Goal: Task Accomplishment & Management: Manage account settings

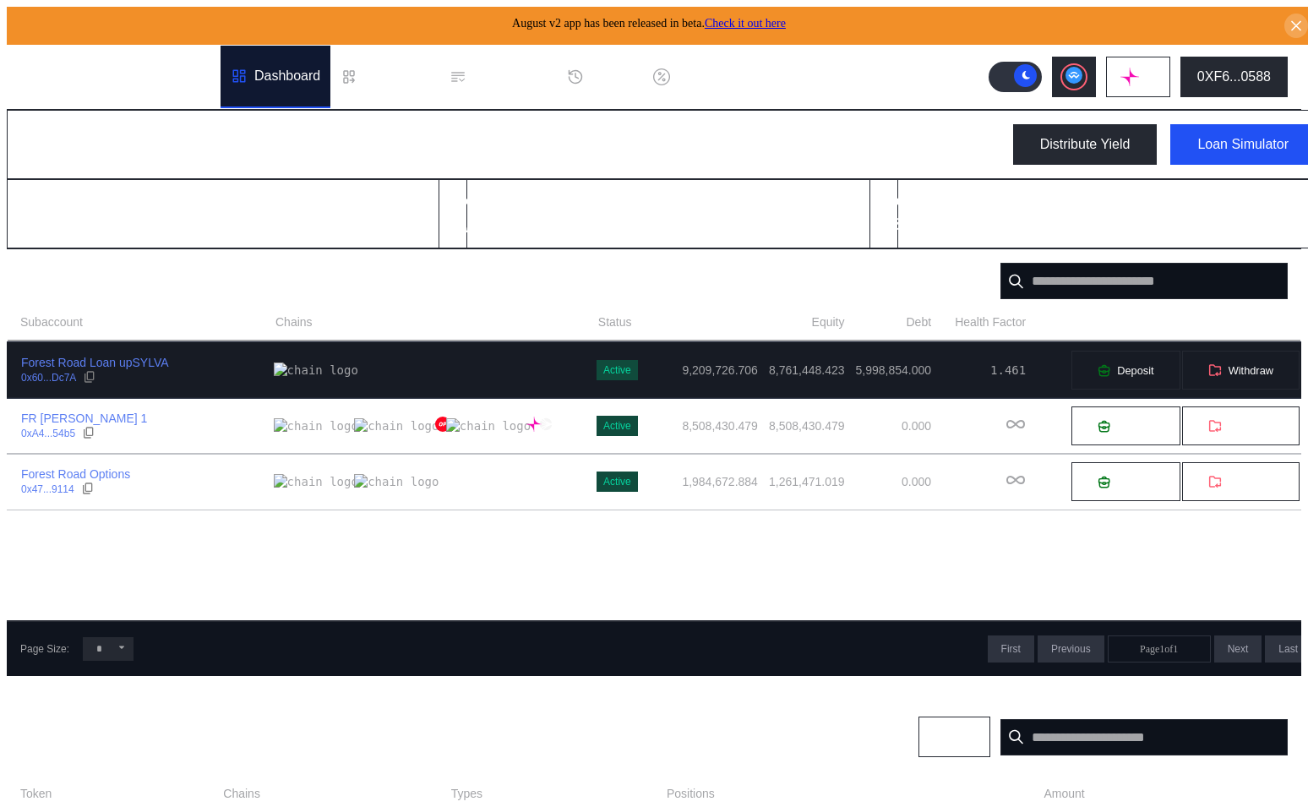
click at [199, 362] on div "Forest Road Loan upSYLVA 0x60...Dc7A" at bounding box center [141, 370] width 266 height 30
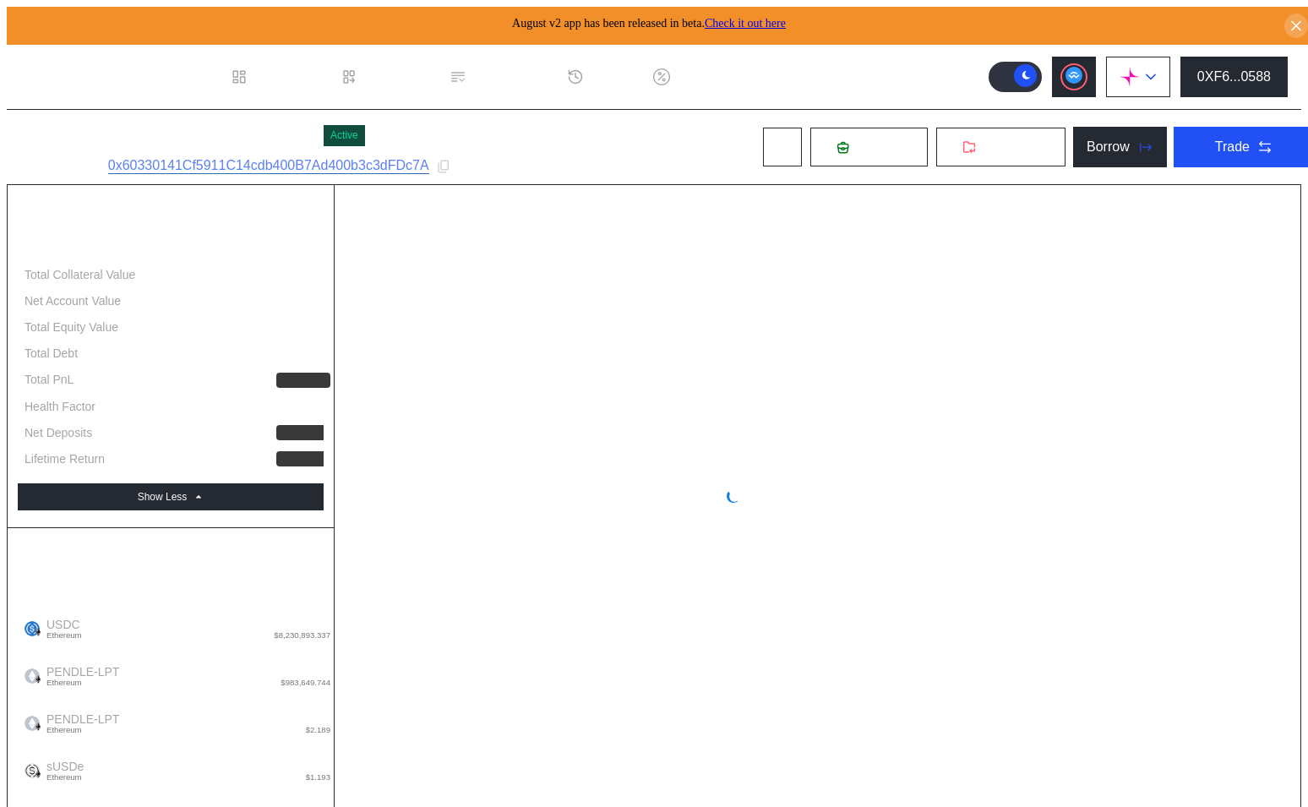
click at [1132, 75] on img at bounding box center [1129, 77] width 19 height 19
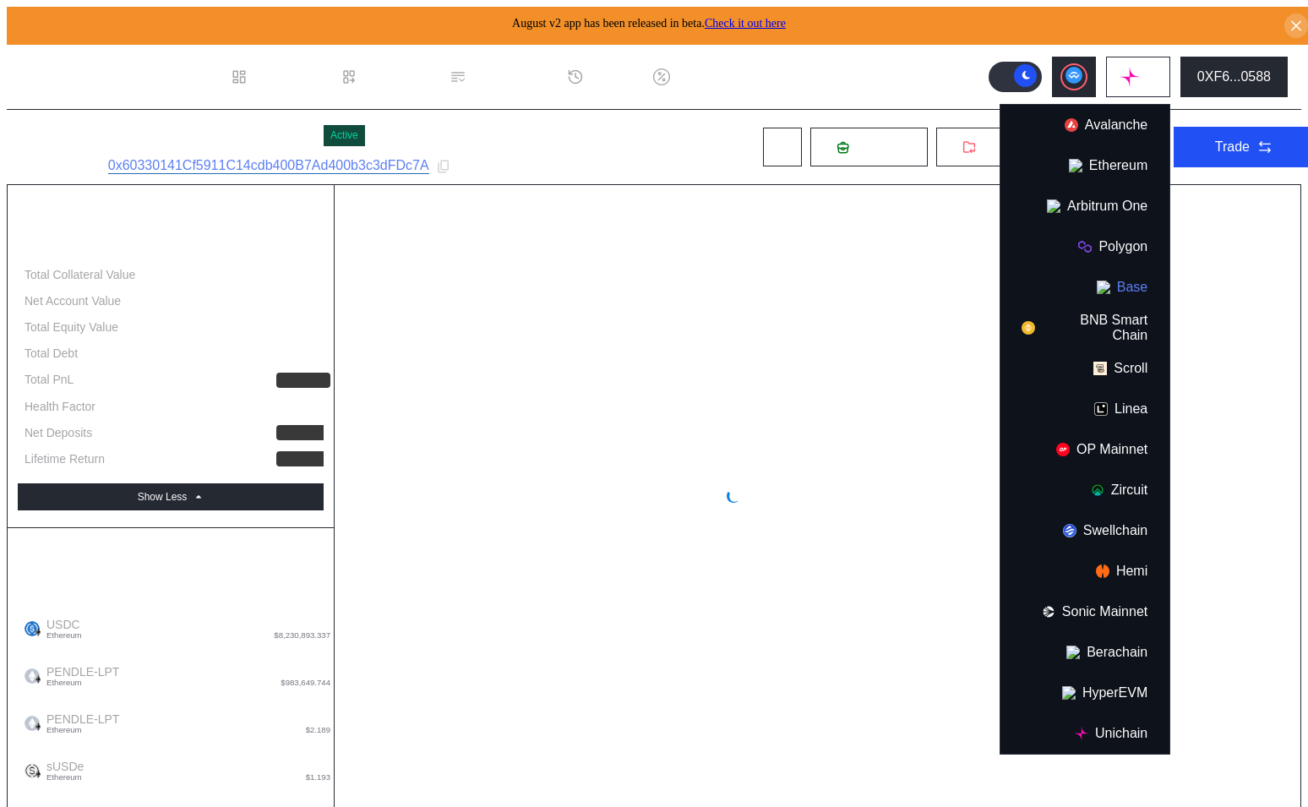
click at [1115, 269] on button "Base" at bounding box center [1084, 287] width 169 height 41
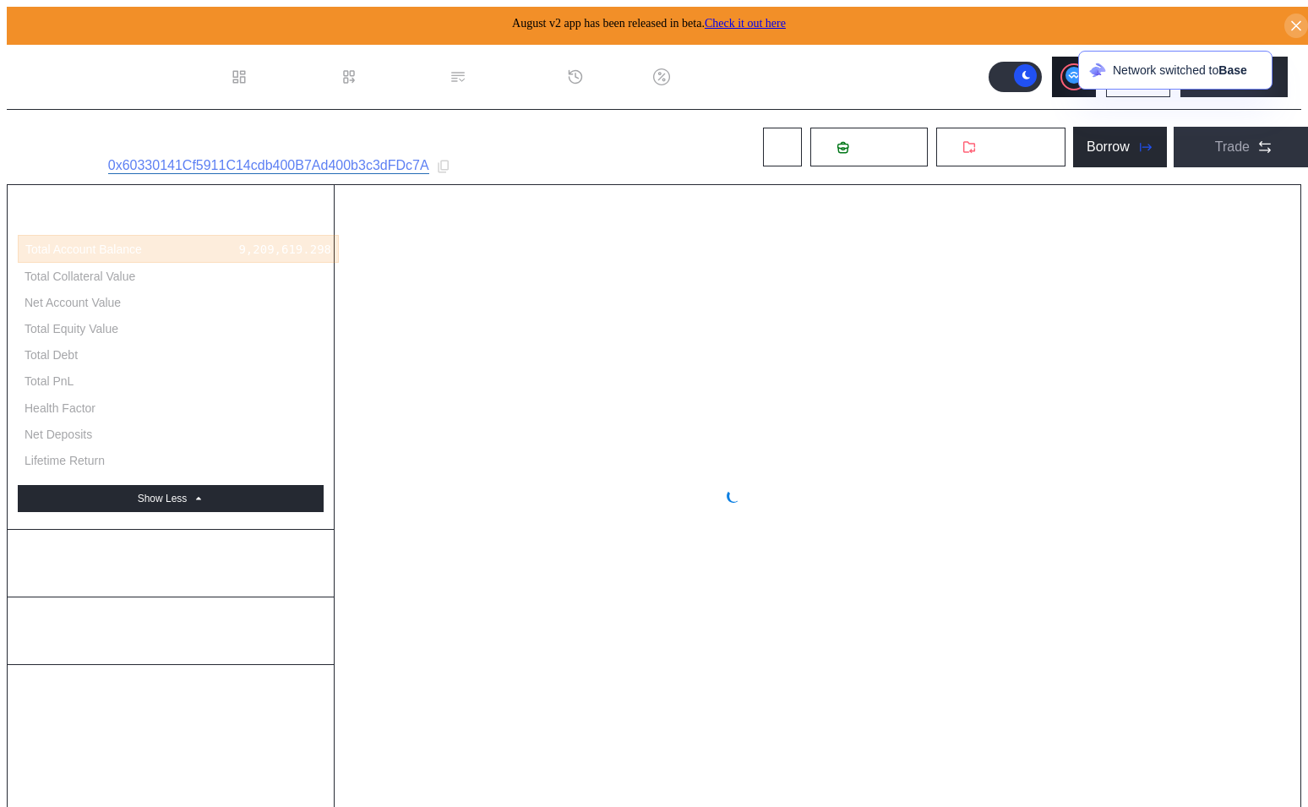
click at [1071, 59] on button at bounding box center [1074, 77] width 44 height 41
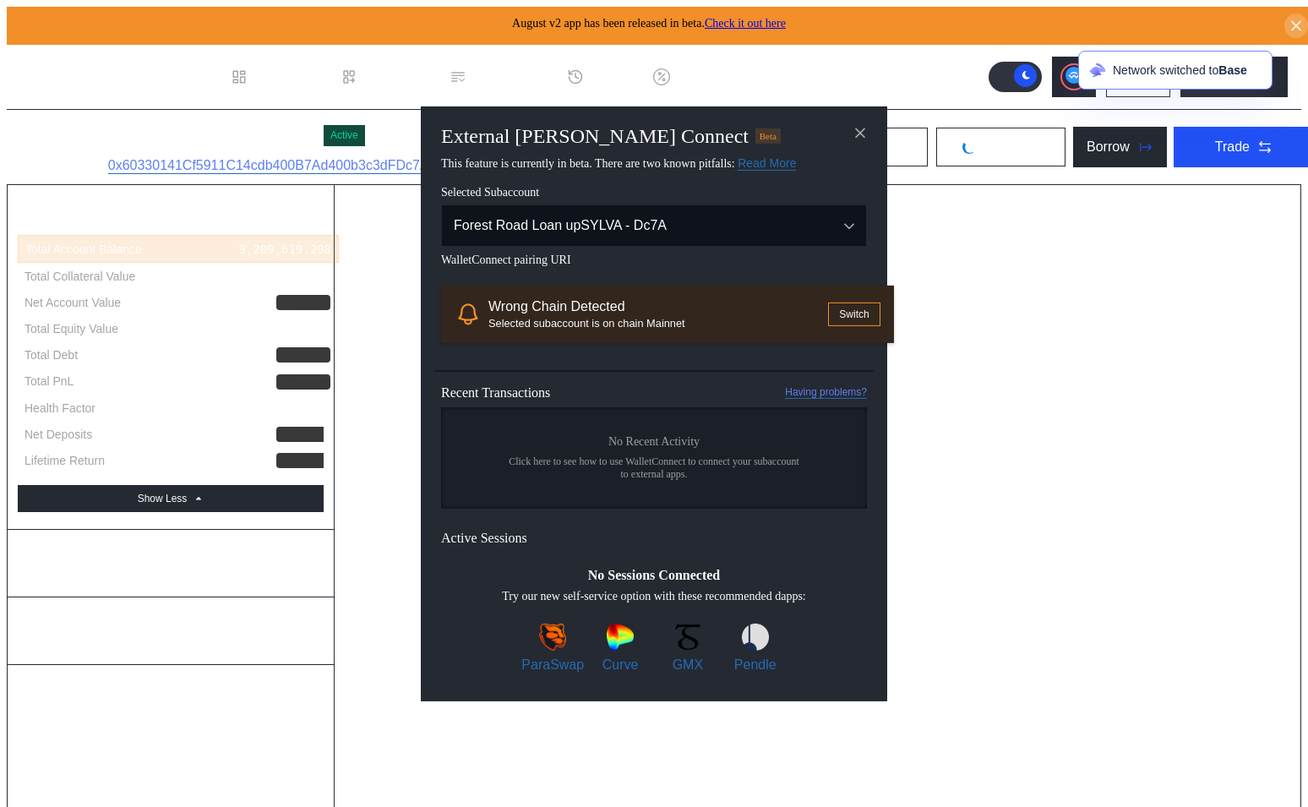
select select "*"
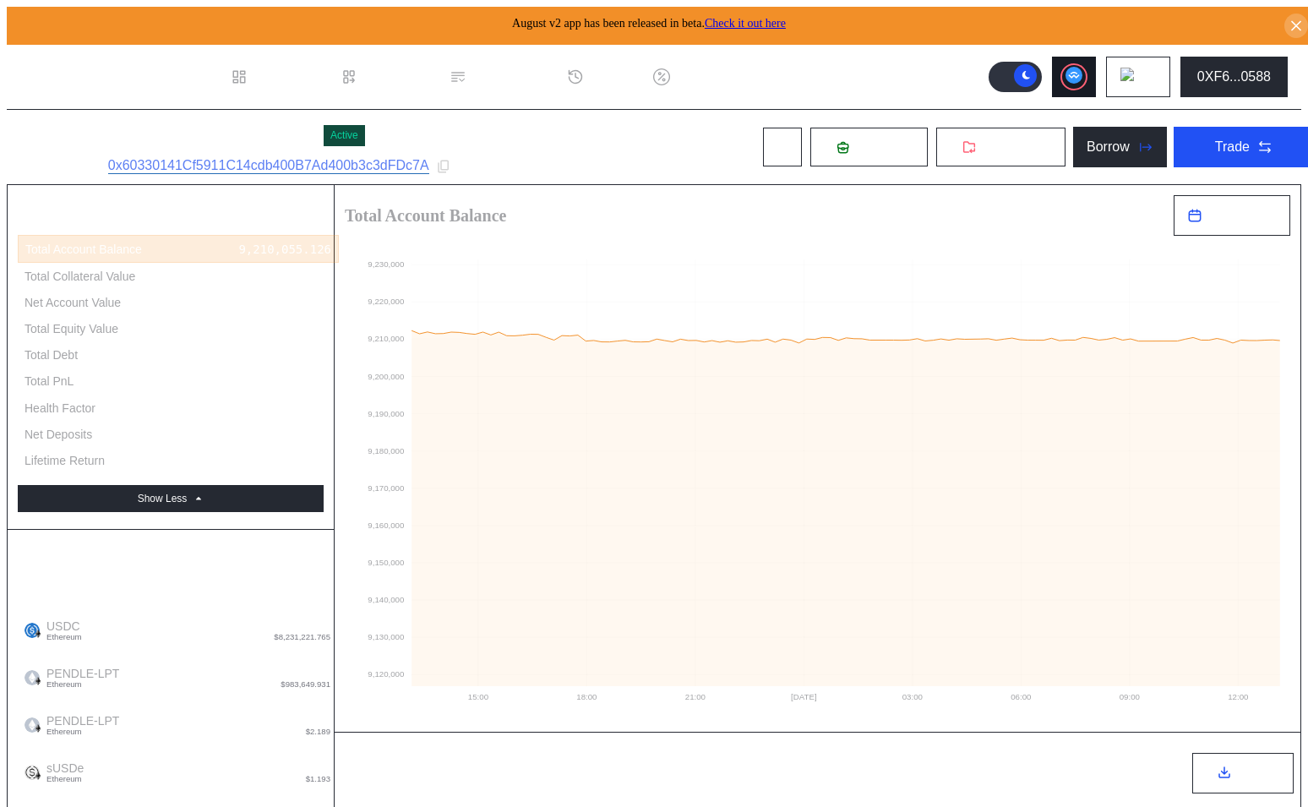
click at [1079, 72] on icon at bounding box center [1073, 75] width 11 height 7
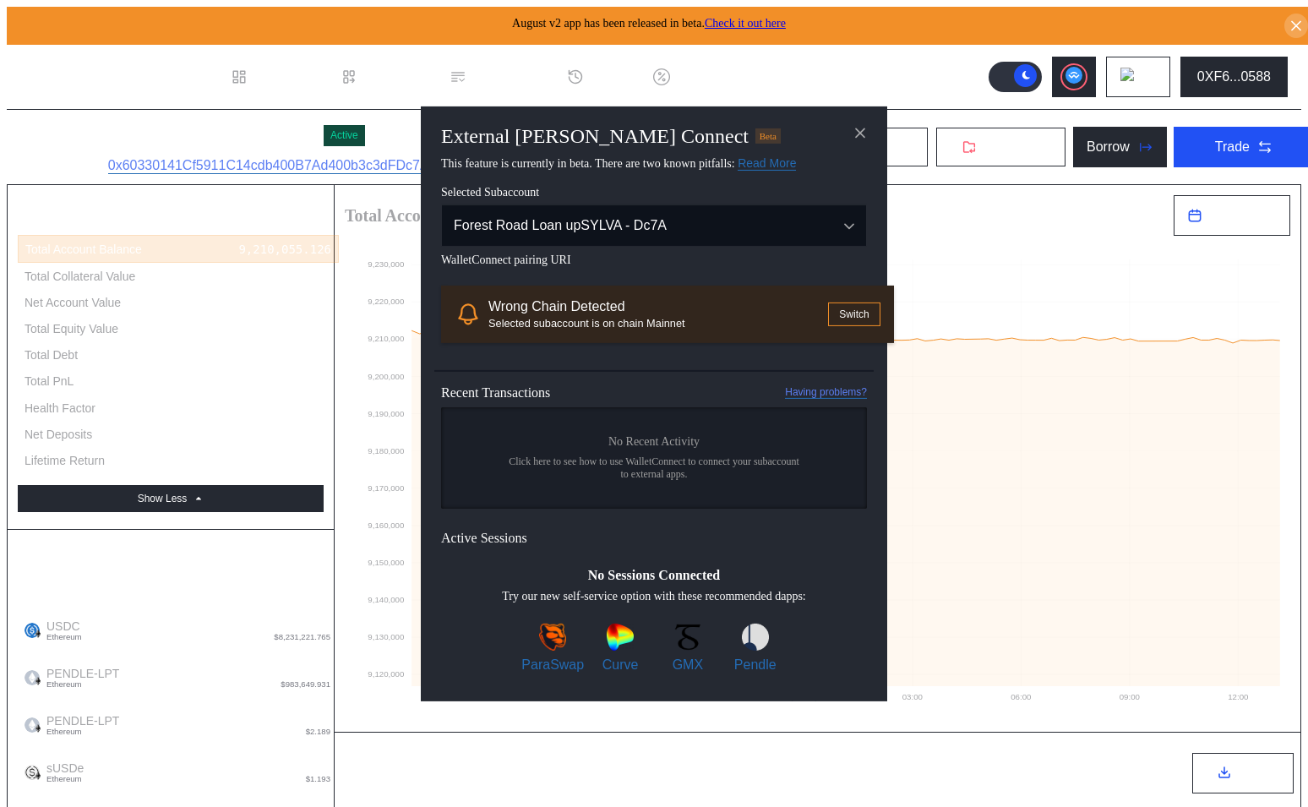
click at [828, 324] on button "Switch" at bounding box center [854, 314] width 52 height 24
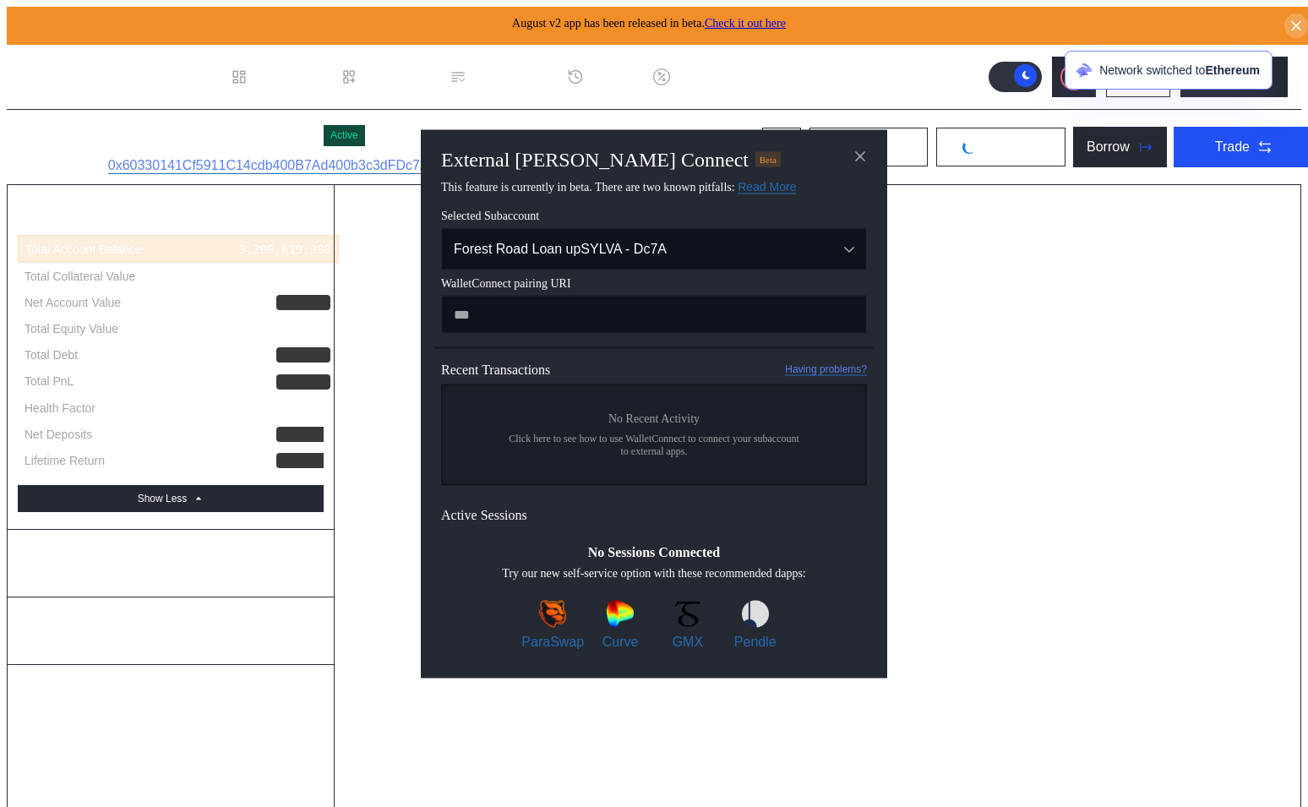
select select "*"
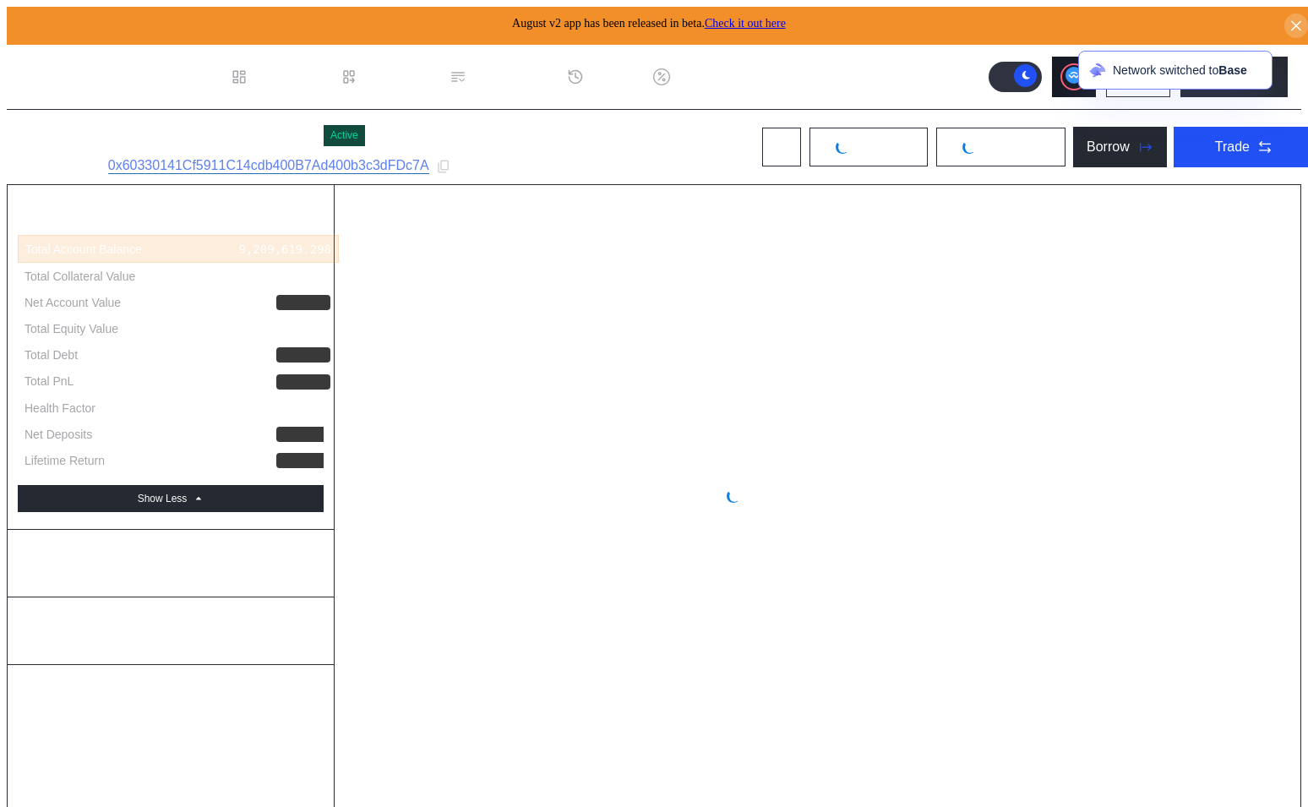
click at [1071, 70] on div at bounding box center [1074, 77] width 24 height 24
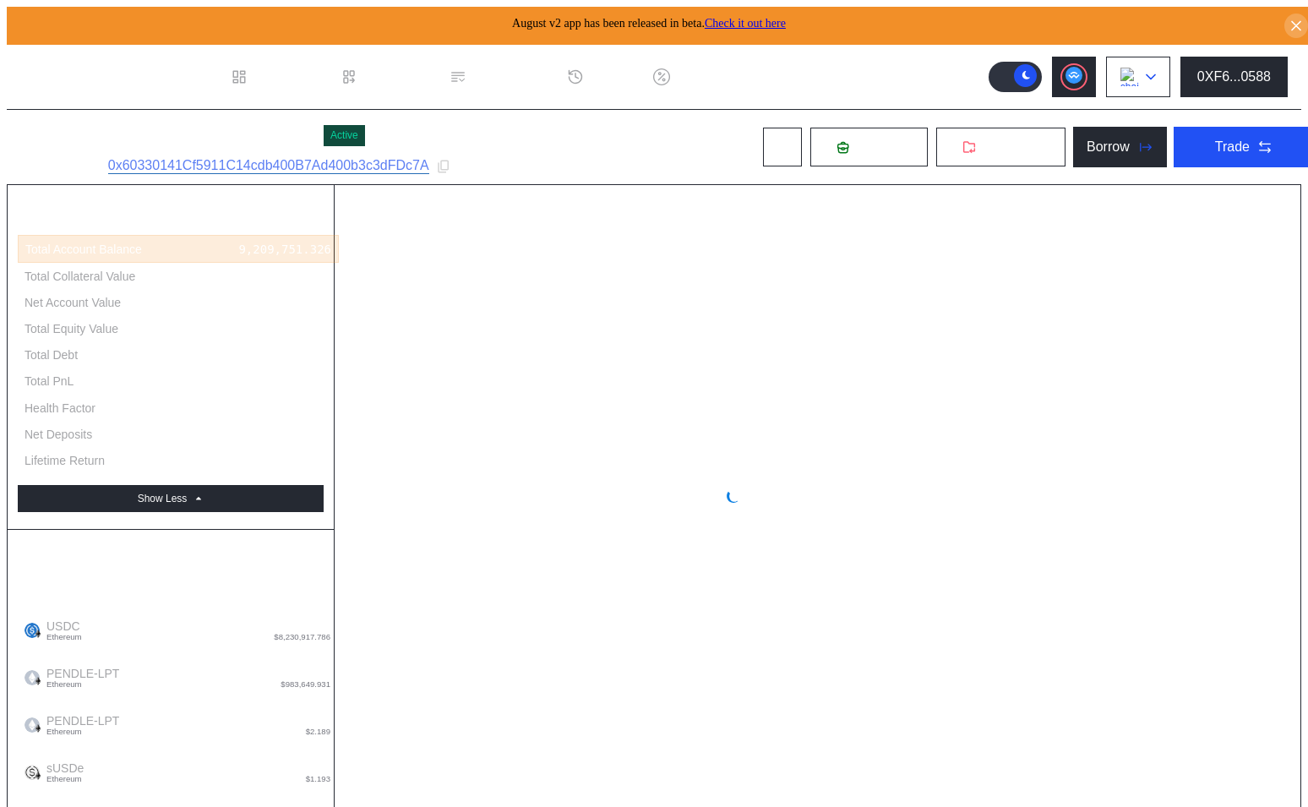
click at [1138, 71] on img at bounding box center [1129, 77] width 19 height 19
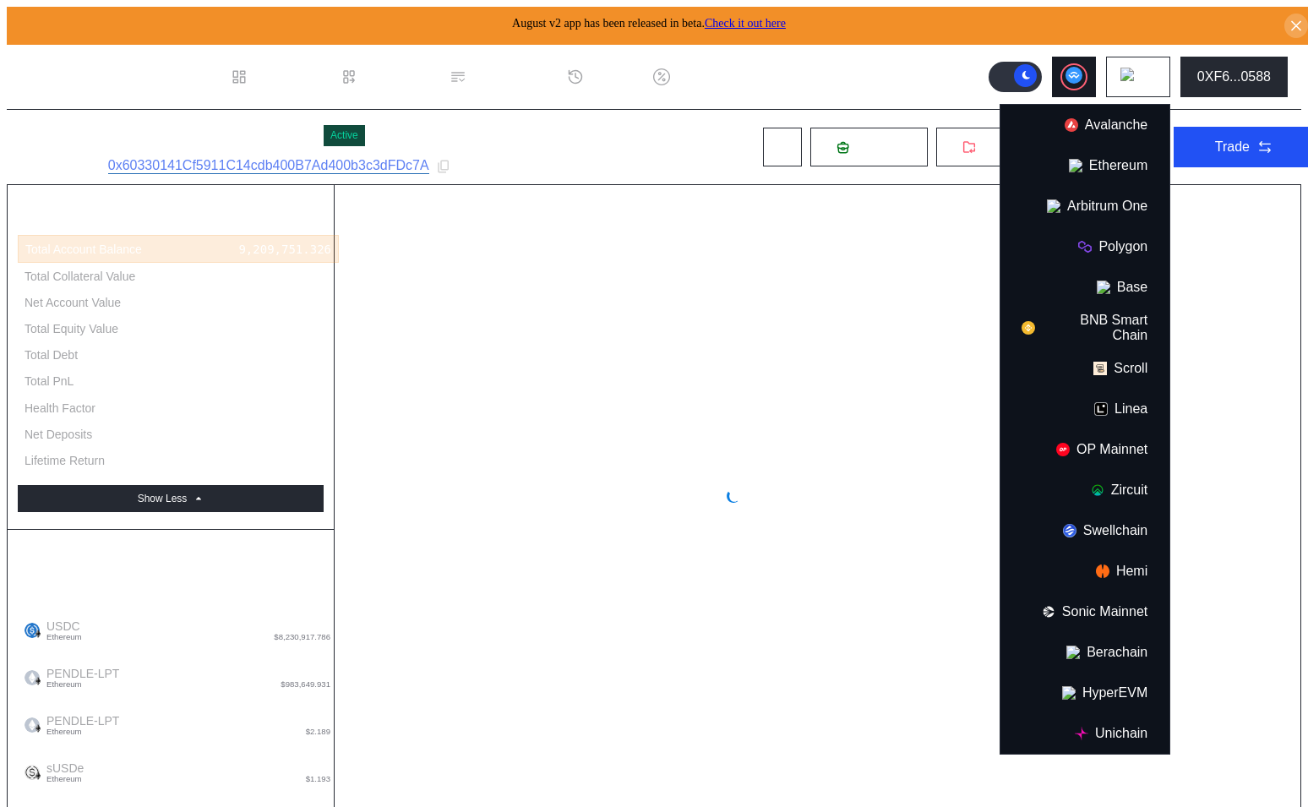
click at [1083, 83] on button at bounding box center [1074, 77] width 44 height 41
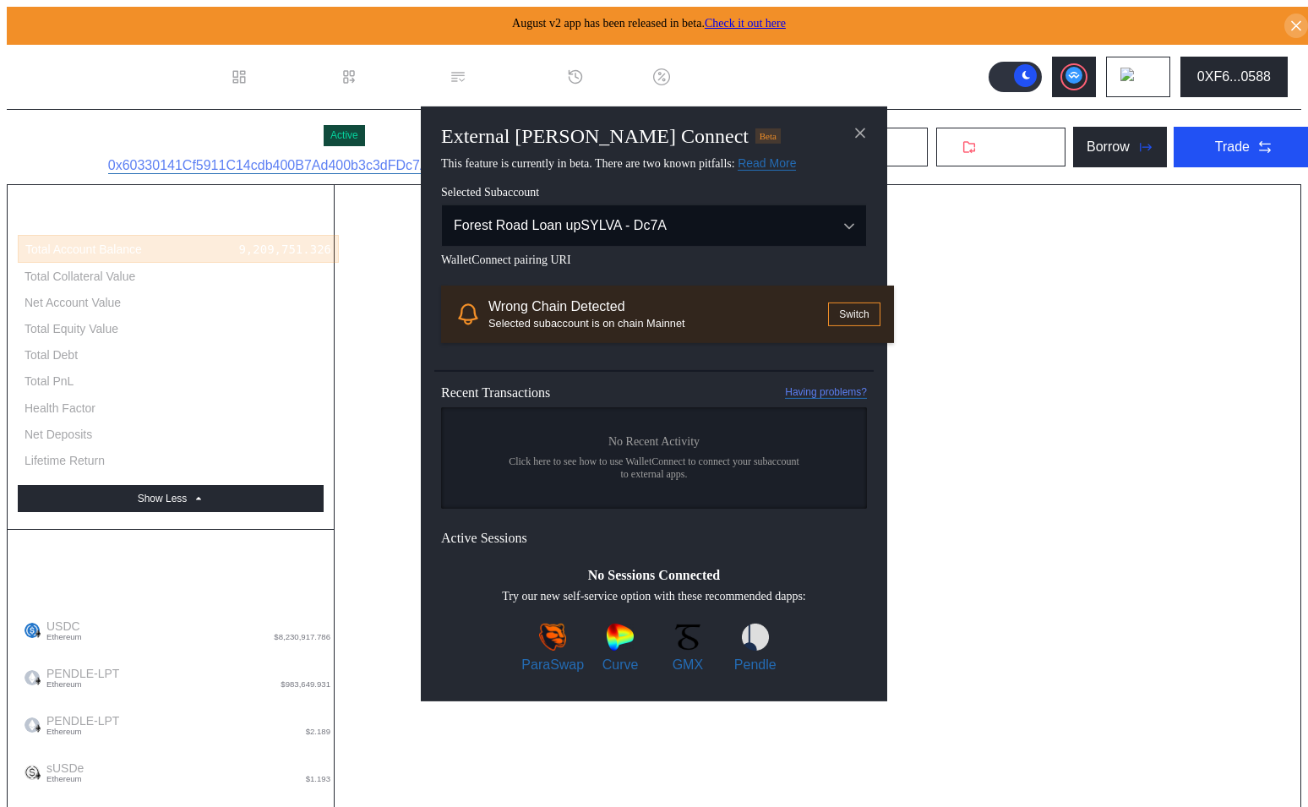
select select "*"
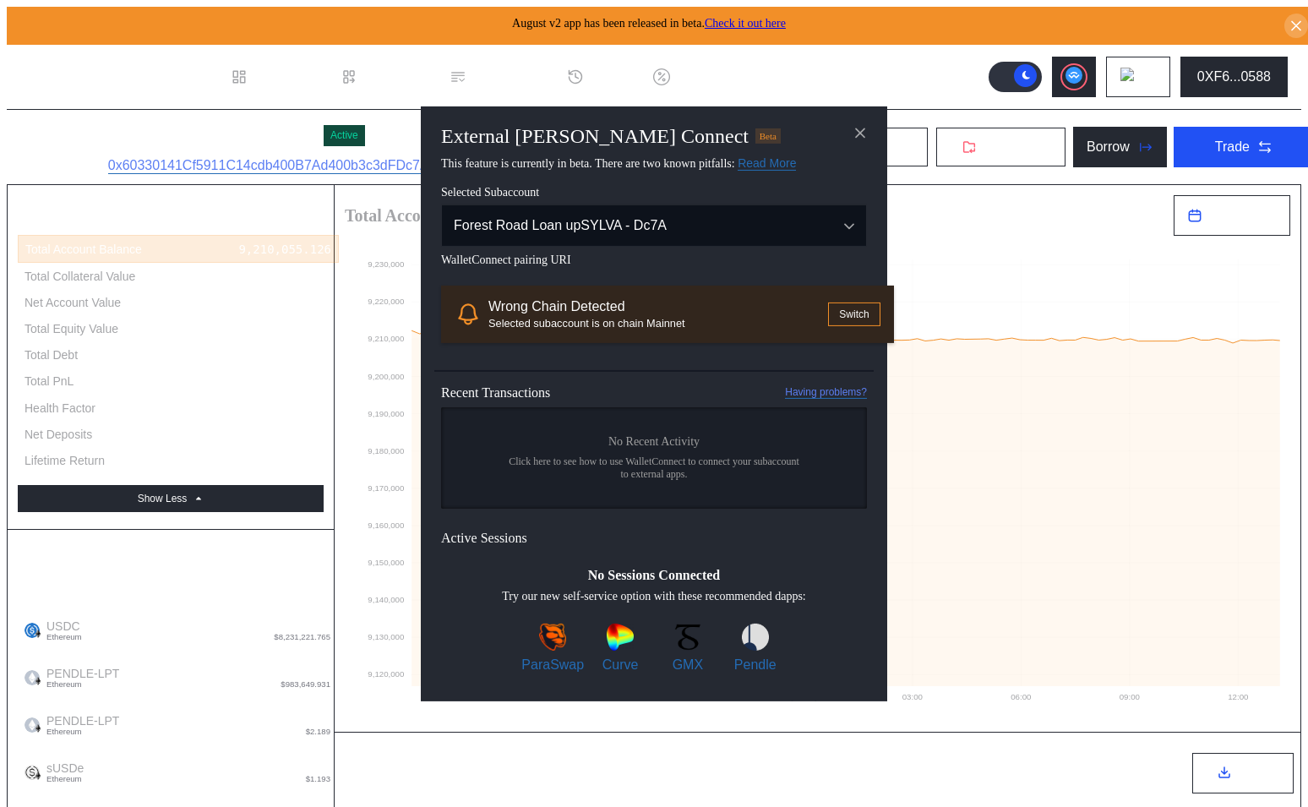
click at [828, 311] on button "Switch" at bounding box center [854, 314] width 52 height 24
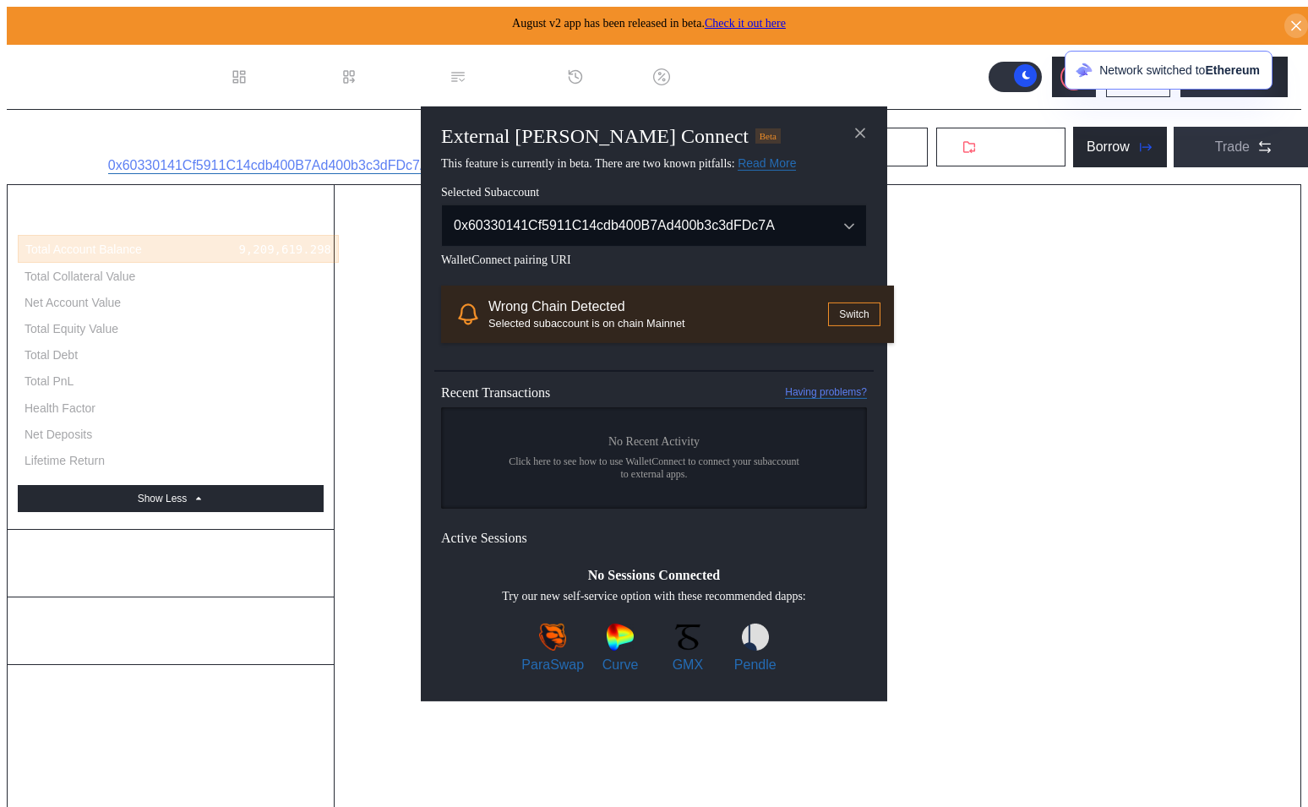
select select "*"
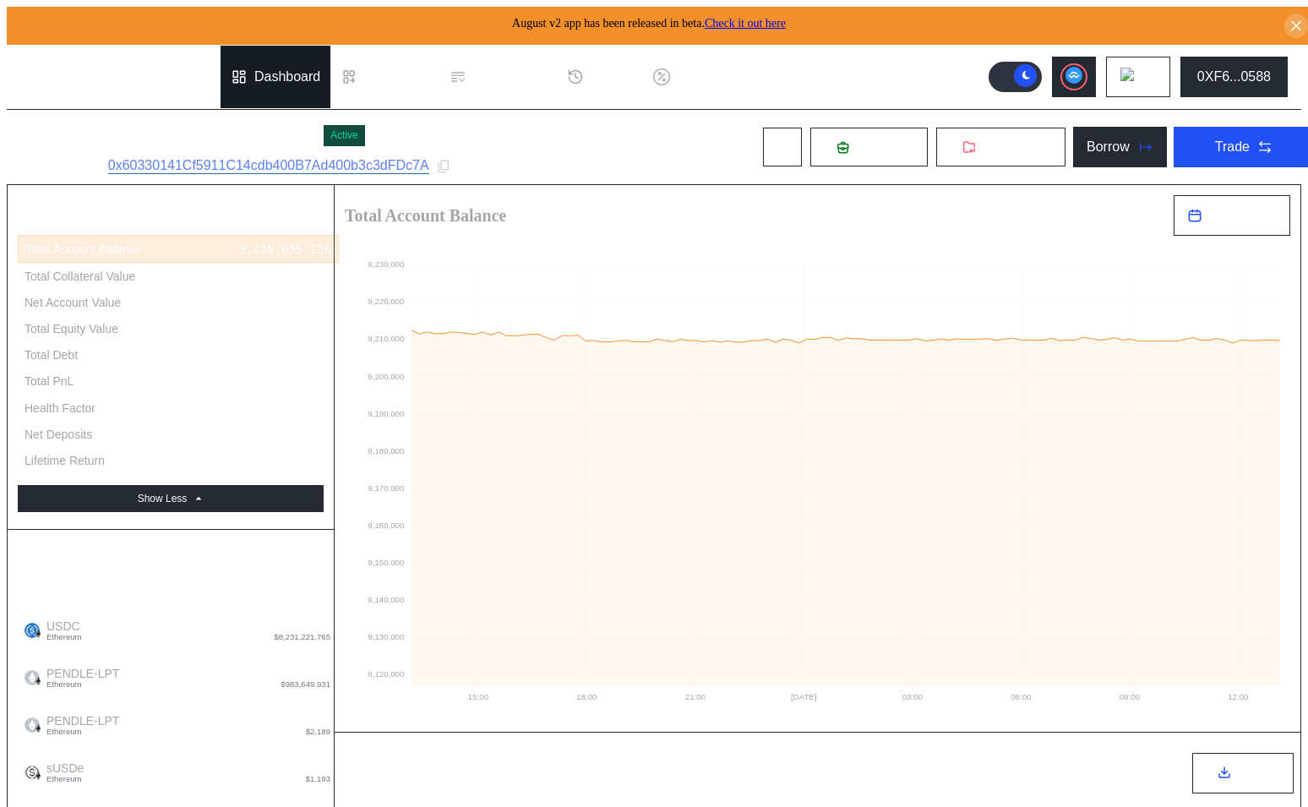
click at [279, 69] on div "Dashboard" at bounding box center [287, 76] width 66 height 15
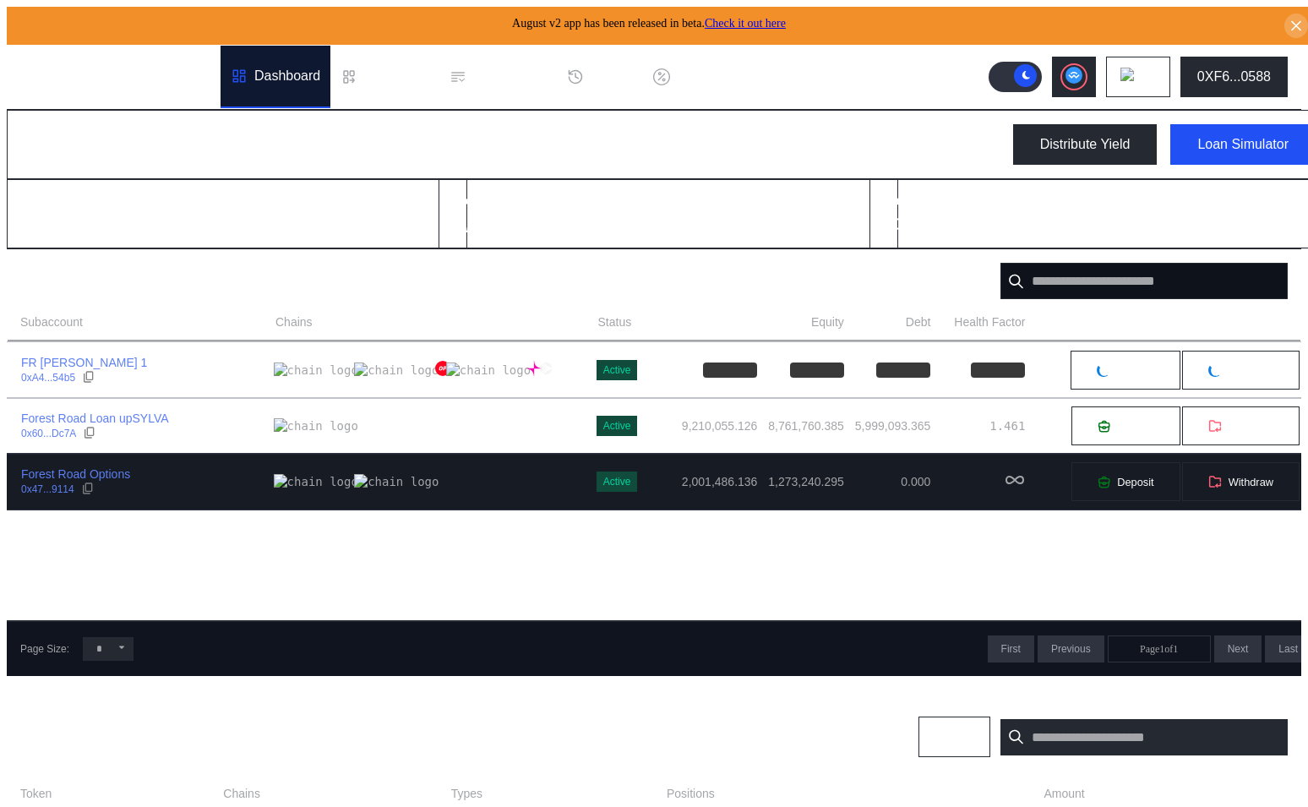
click at [193, 491] on div "Forest Road Options 0x47...9114" at bounding box center [141, 481] width 266 height 30
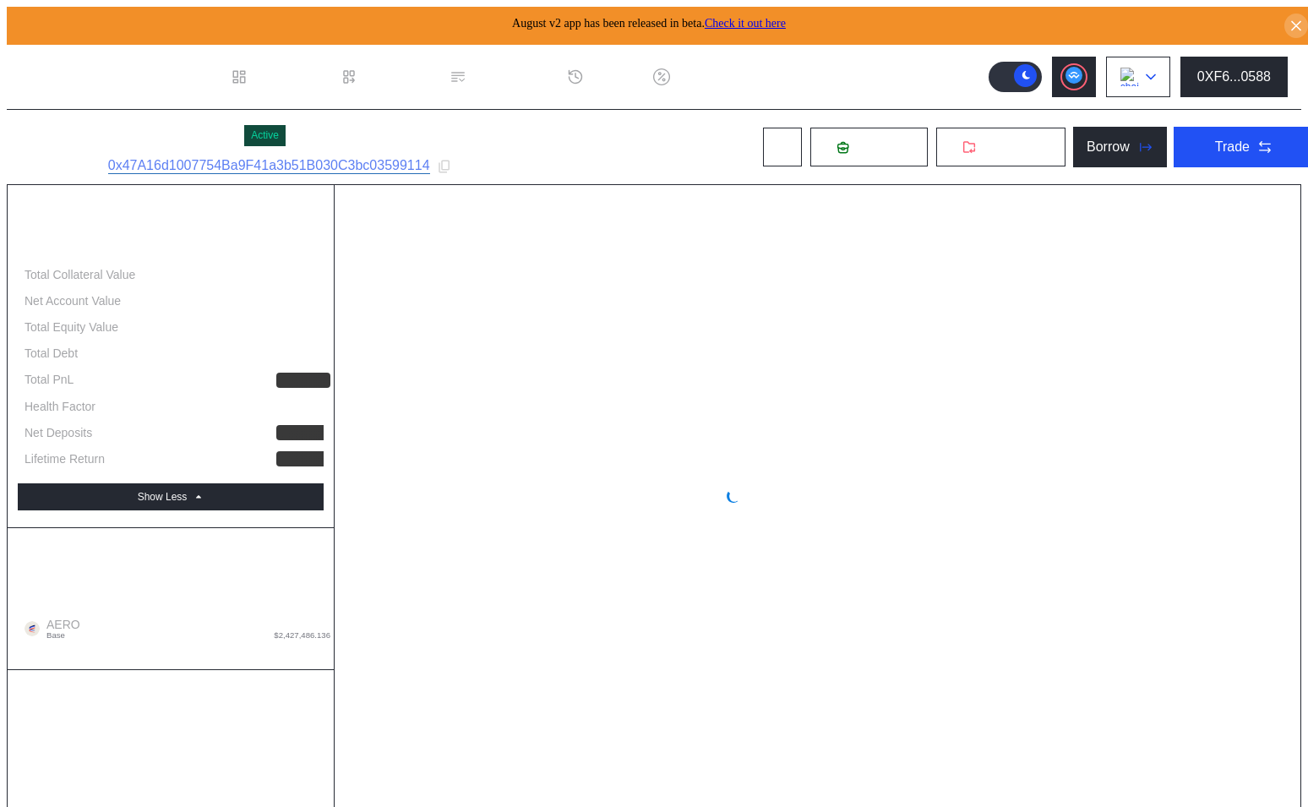
select select "*"
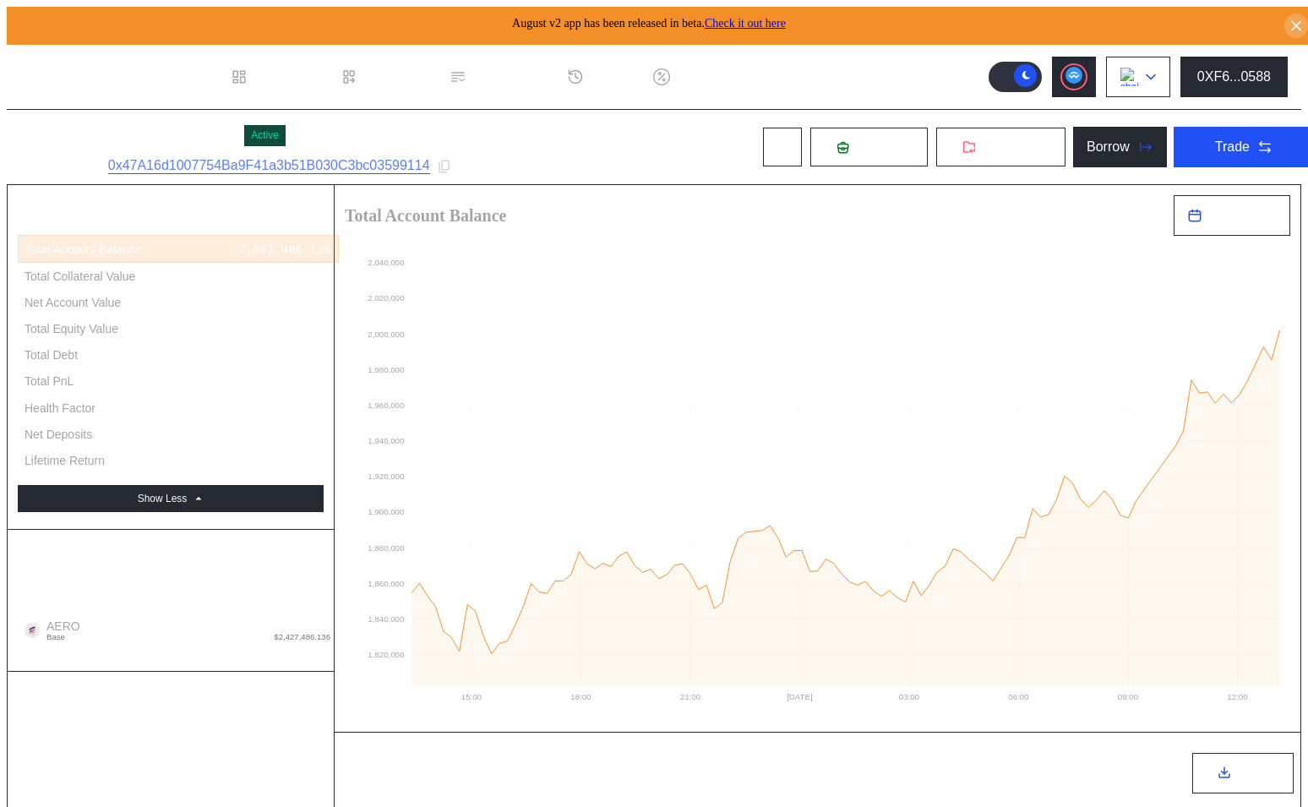
click at [1139, 68] on img at bounding box center [1129, 77] width 19 height 19
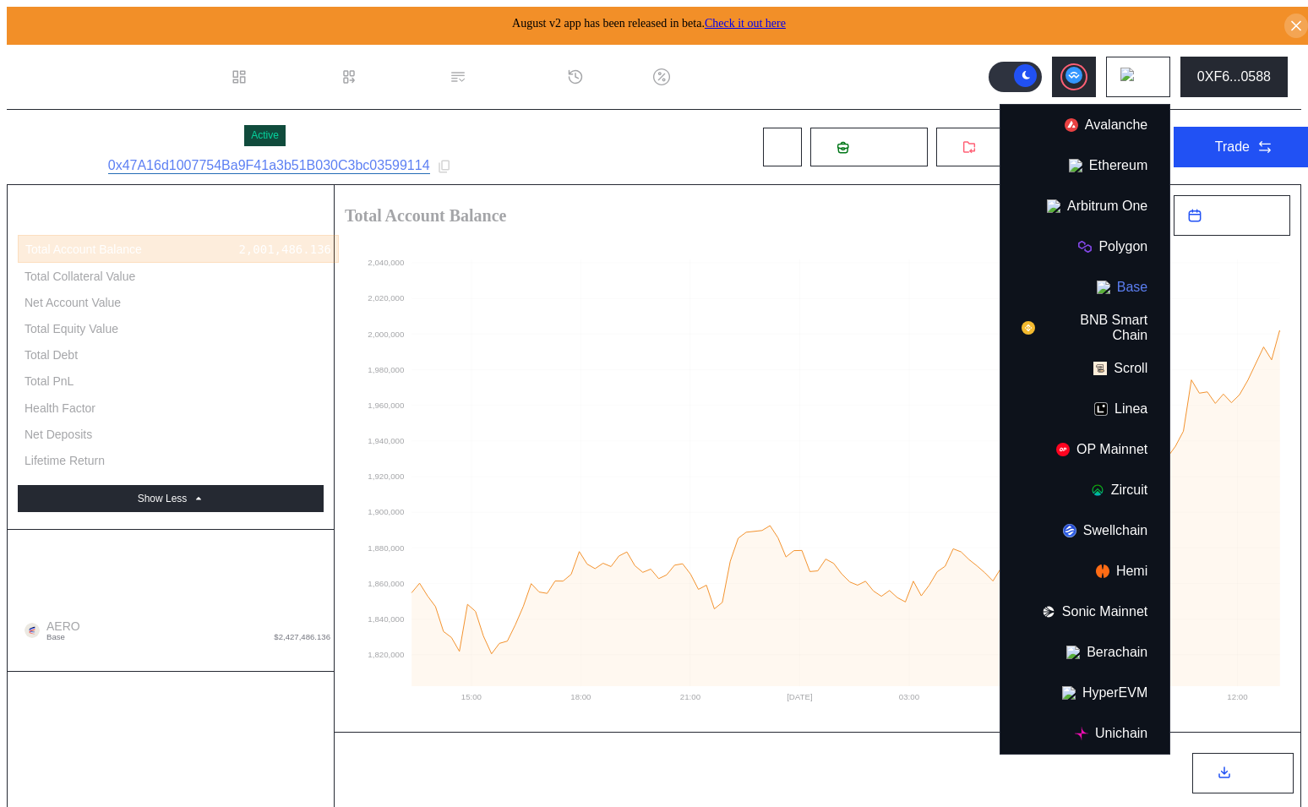
click at [1117, 270] on button "Base" at bounding box center [1084, 287] width 169 height 41
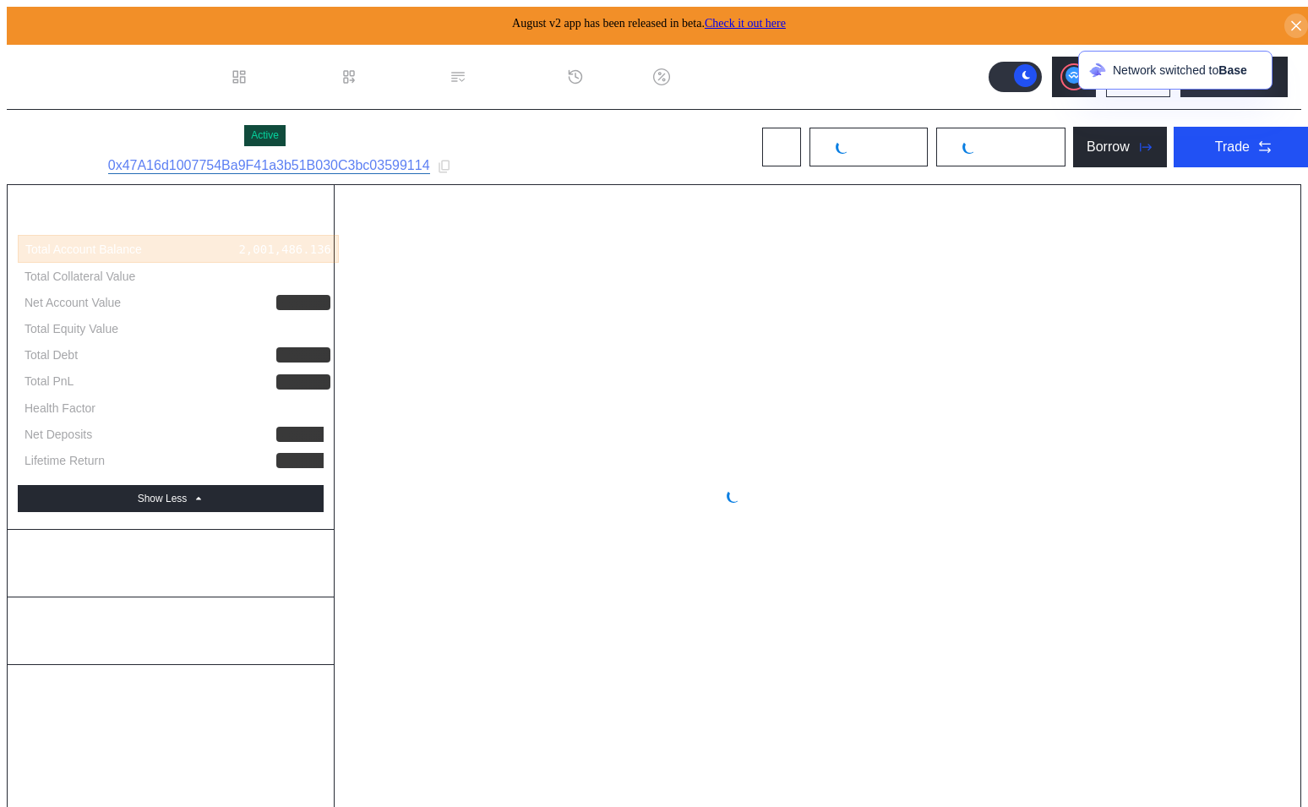
select select "*"
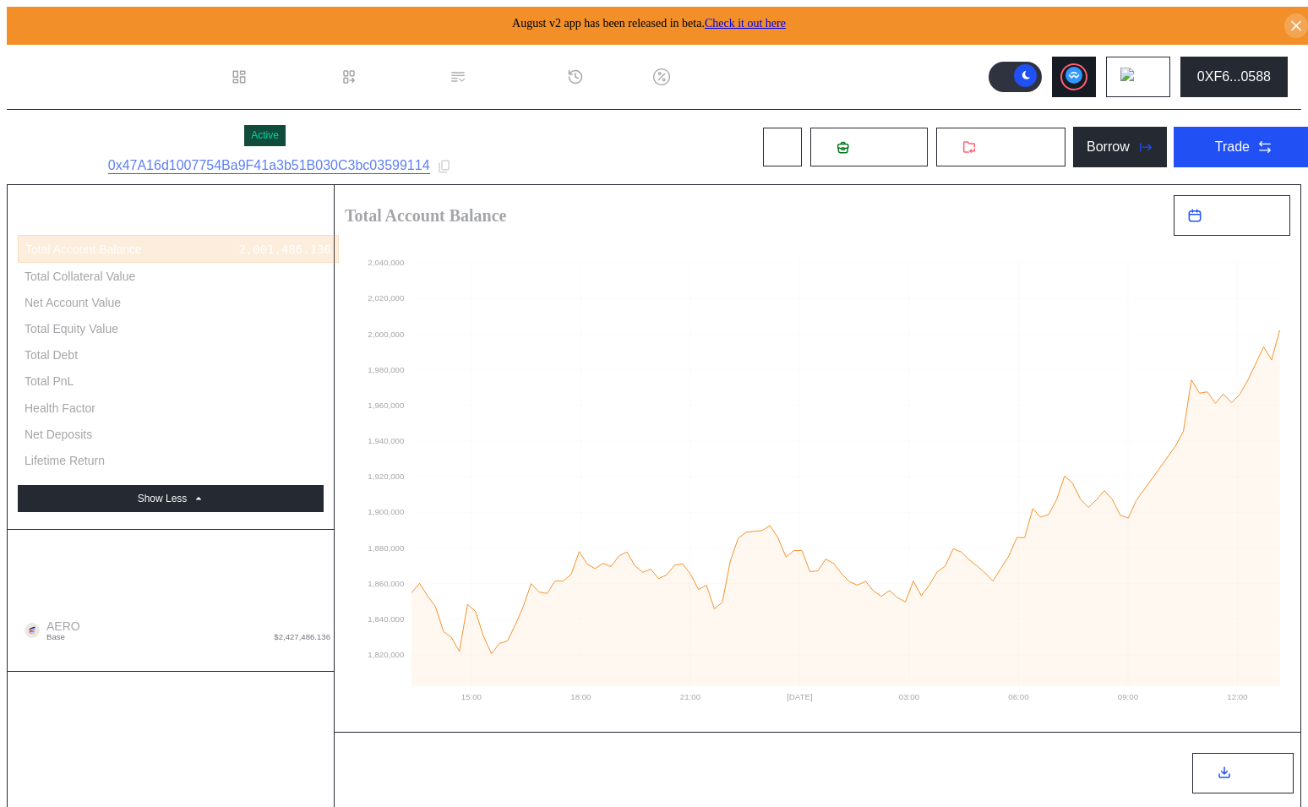
click at [1085, 69] on div at bounding box center [1074, 77] width 24 height 24
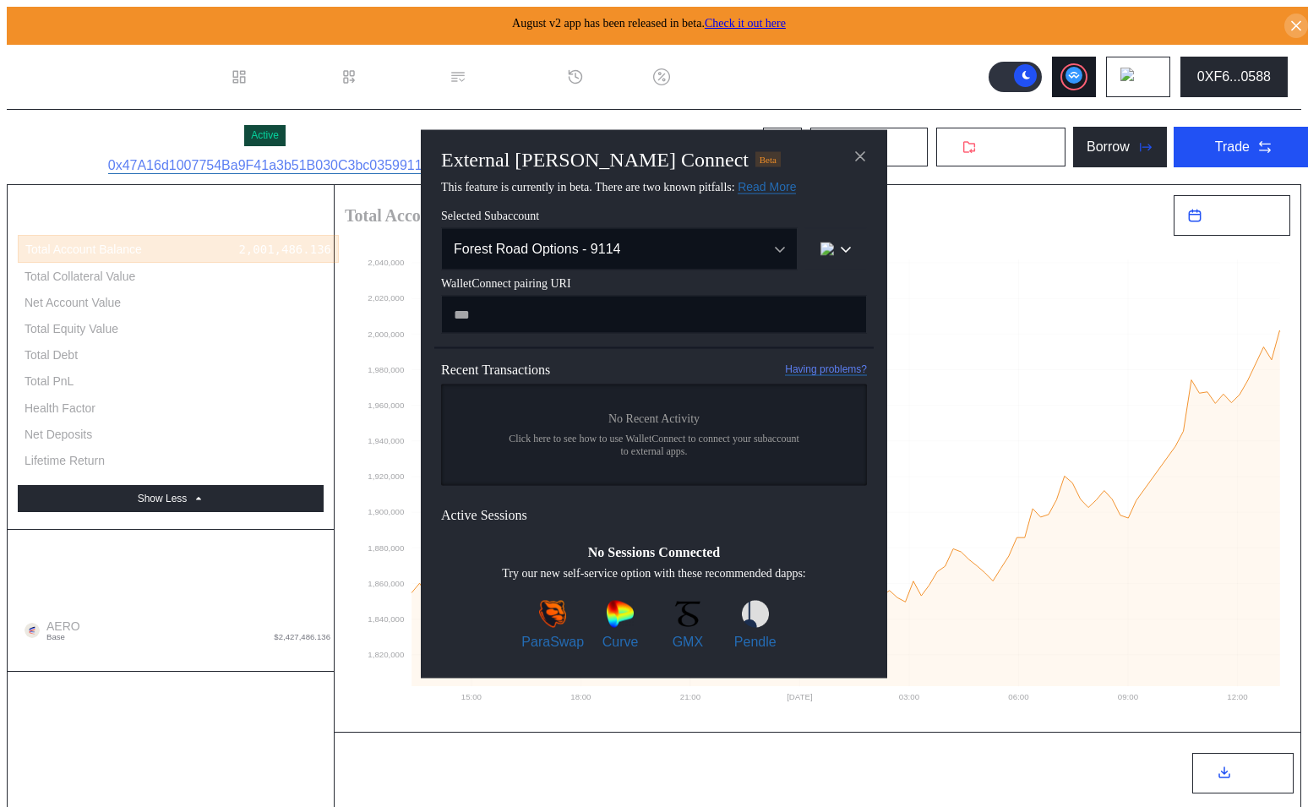
type input "**********"
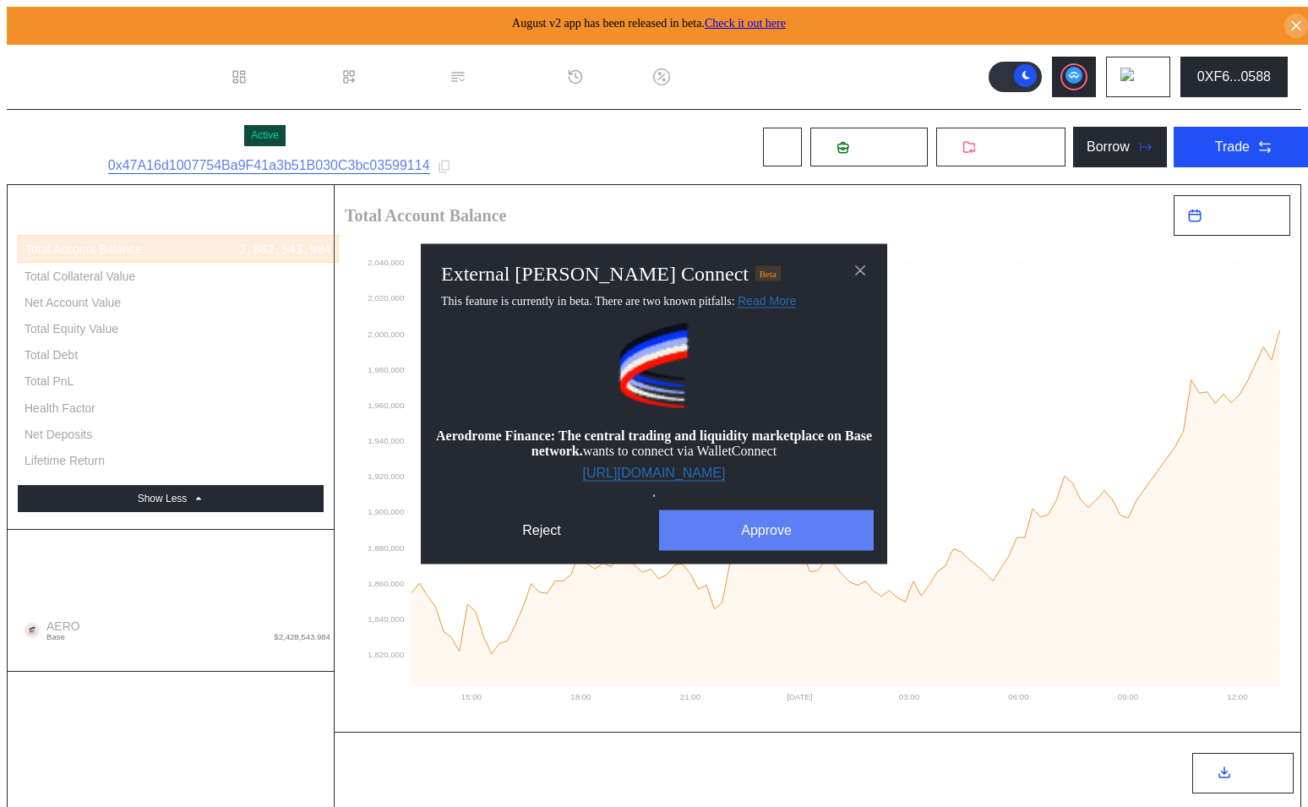
click at [764, 525] on button "Approve" at bounding box center [766, 529] width 215 height 41
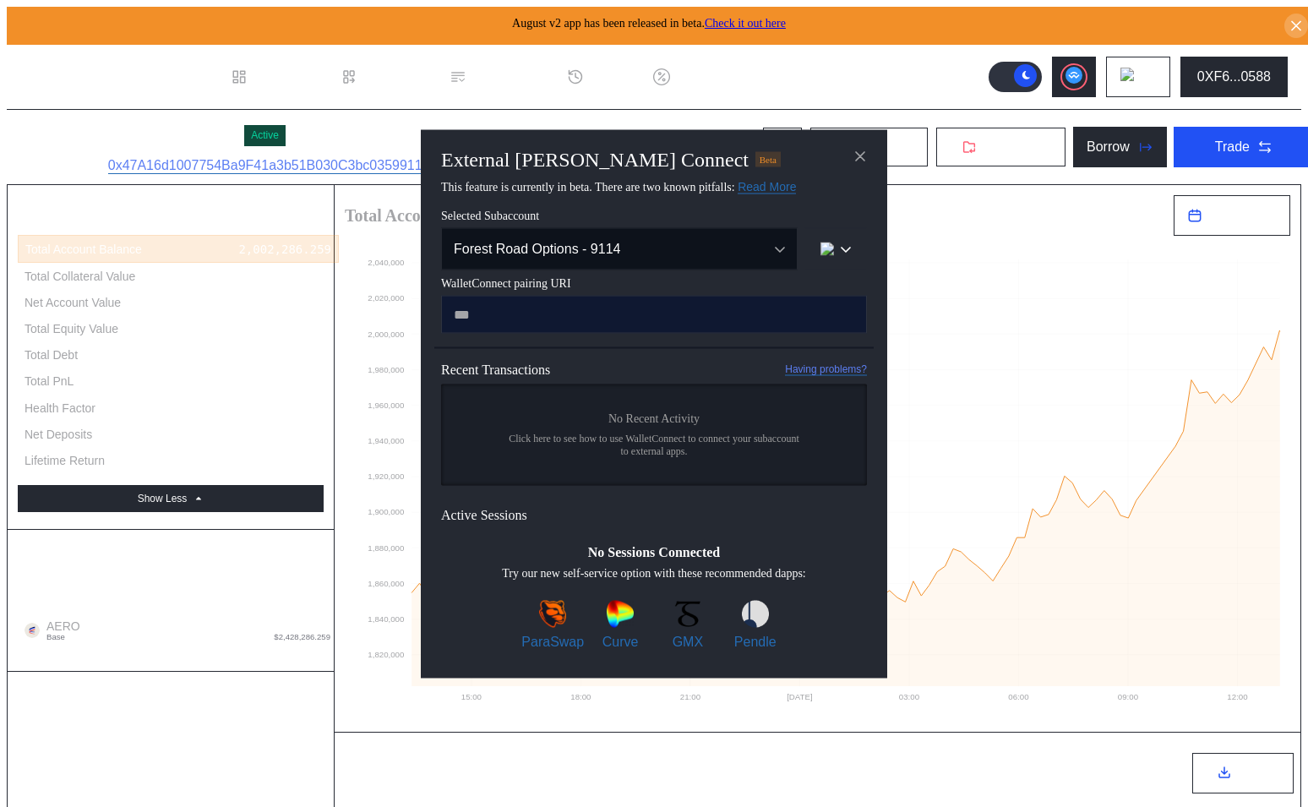
paste input "**********"
type input "**********"
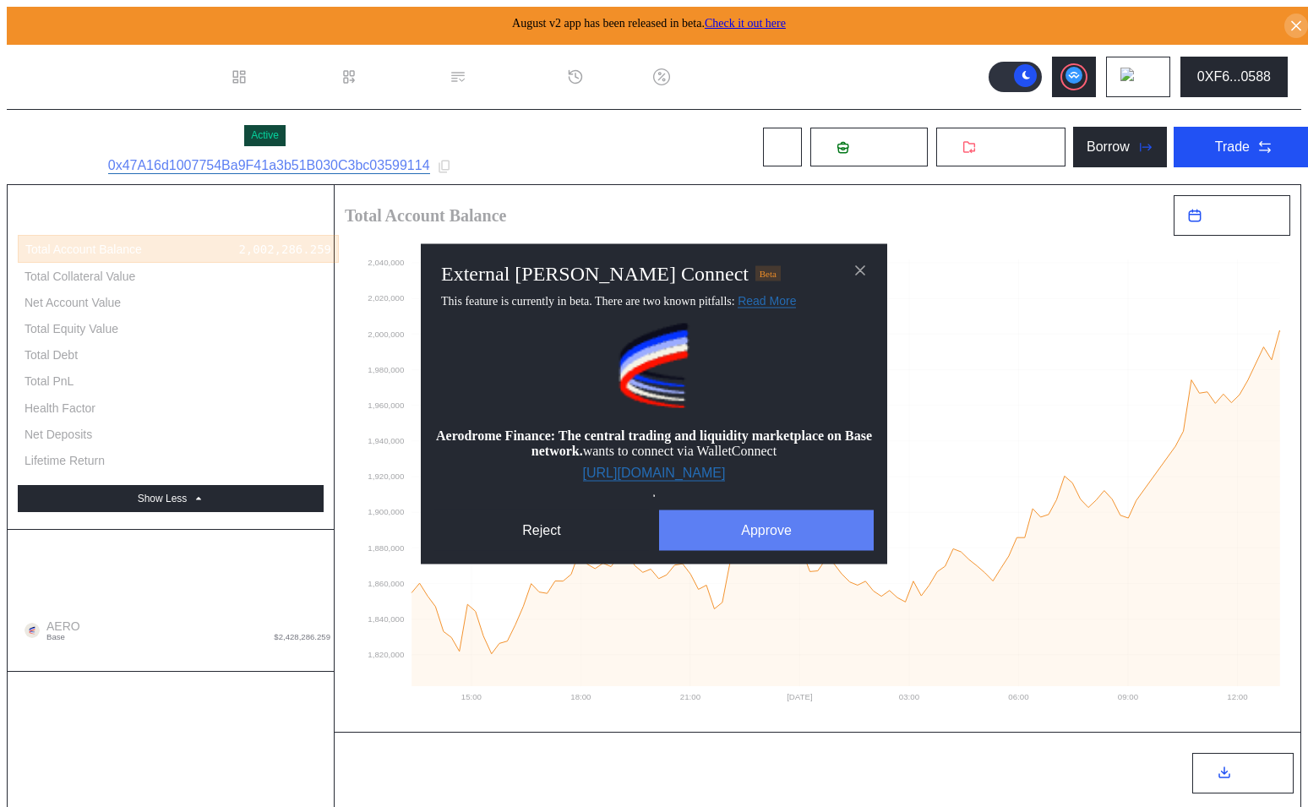
click at [743, 519] on button "Approve" at bounding box center [766, 529] width 215 height 41
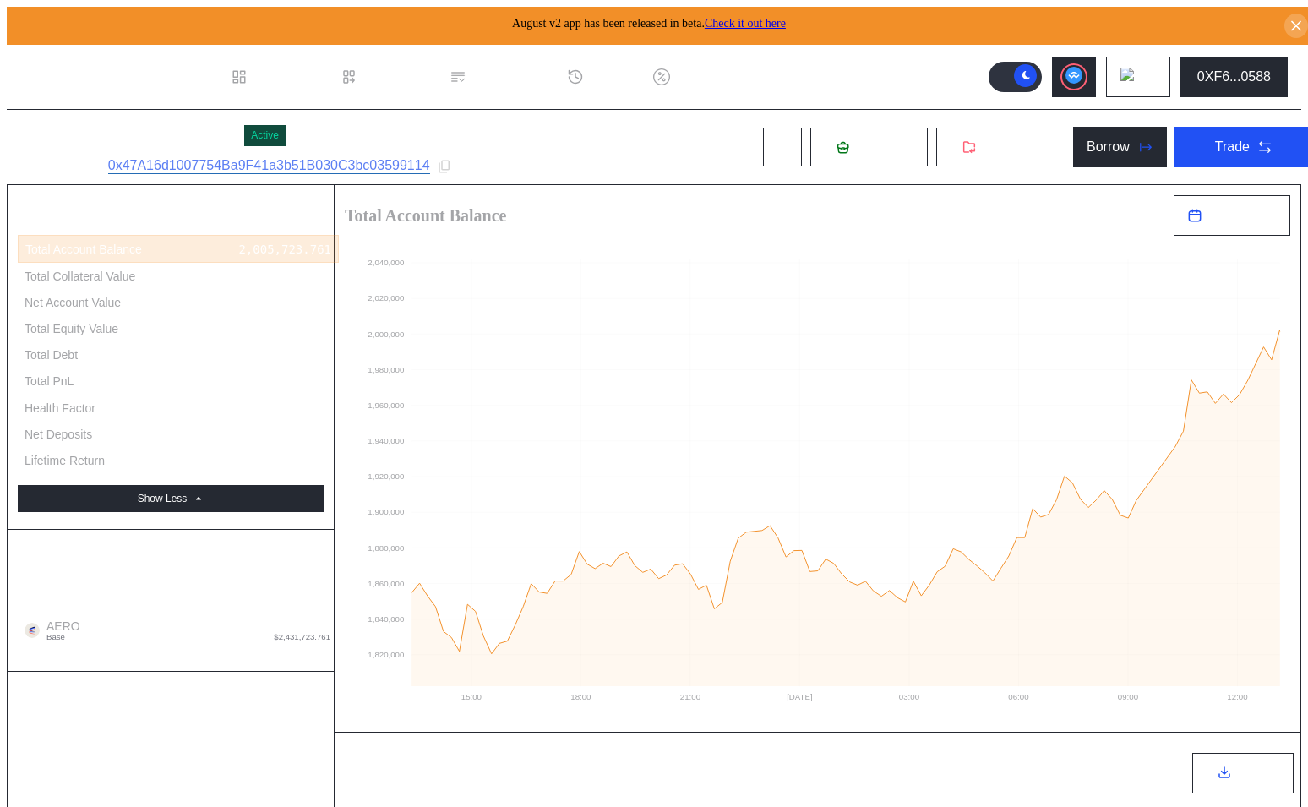
click at [762, 19] on link "Check it out here" at bounding box center [744, 23] width 81 height 13
